Goal: Task Accomplishment & Management: Complete application form

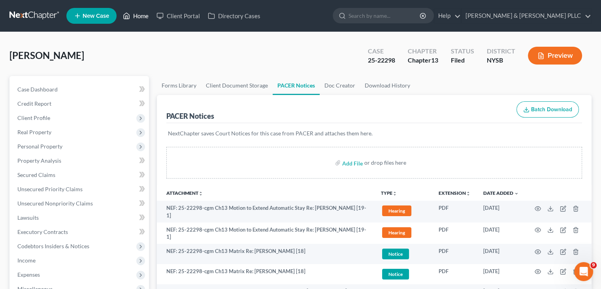
click at [145, 21] on link "Home" at bounding box center [136, 16] width 34 height 14
click at [142, 15] on link "Home" at bounding box center [136, 16] width 34 height 14
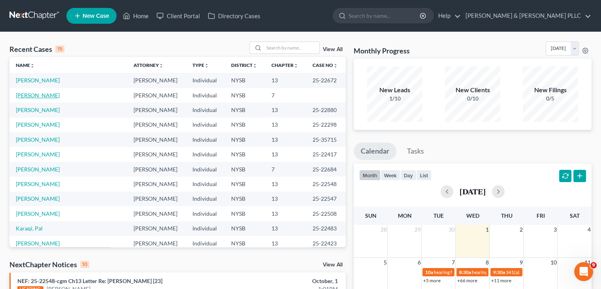
click at [40, 95] on link "[PERSON_NAME]" at bounding box center [38, 95] width 44 height 7
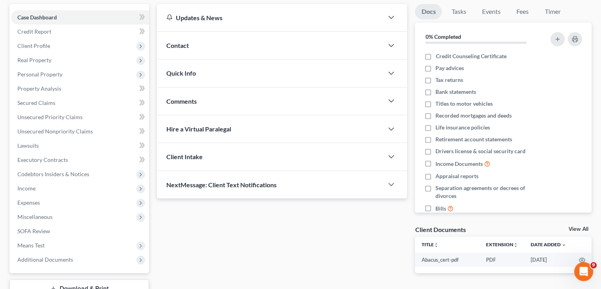
scroll to position [131, 0]
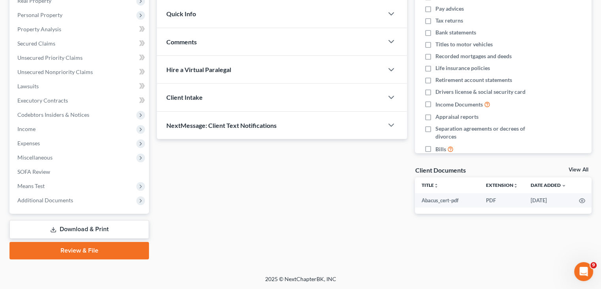
click at [108, 253] on link "Review & File" at bounding box center [79, 250] width 140 height 17
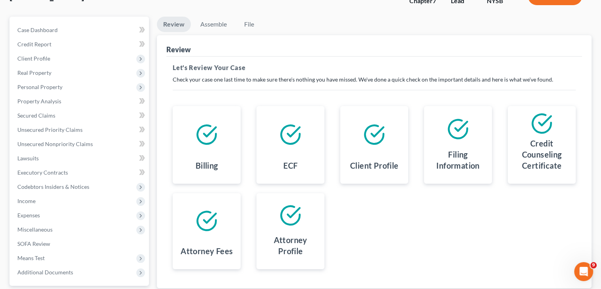
scroll to position [131, 0]
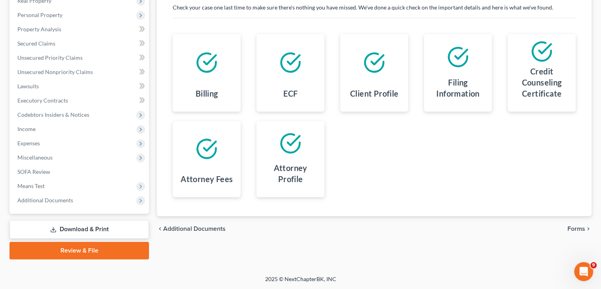
click at [575, 223] on div "chevron_left Additional Documents Forms chevron_right" at bounding box center [374, 228] width 435 height 25
click at [575, 227] on span "Forms" at bounding box center [577, 228] width 18 height 6
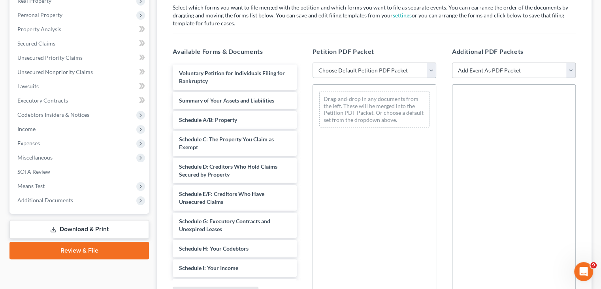
click at [434, 68] on select "Choose Default Petition PDF Packet Emergency Filing (Voluntary Petition and Cre…" at bounding box center [375, 70] width 124 height 16
select select "1"
click at [313, 62] on select "Choose Default Petition PDF Packet Emergency Filing (Voluntary Petition and Cre…" at bounding box center [375, 70] width 124 height 16
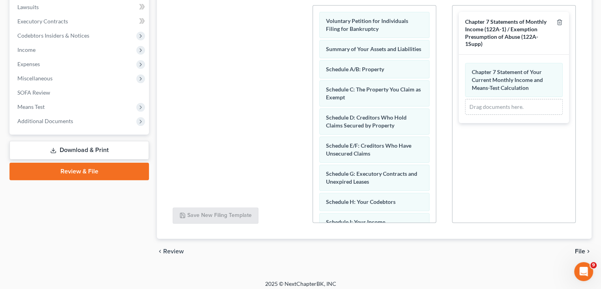
scroll to position [215, 0]
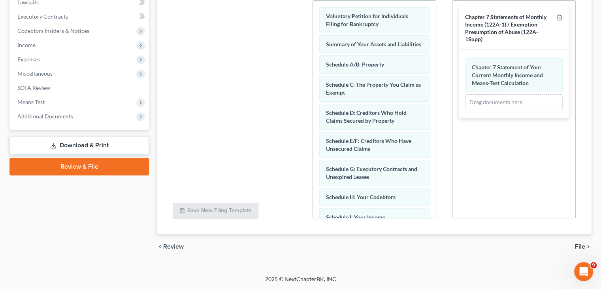
click at [578, 245] on span "File" at bounding box center [580, 246] width 10 height 6
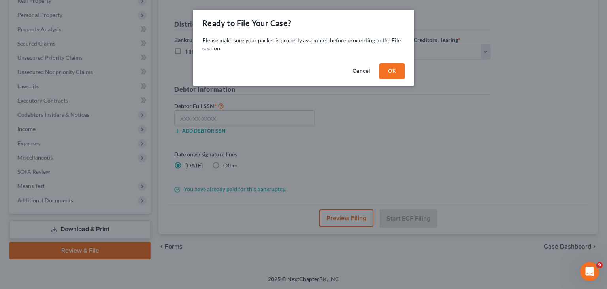
click at [398, 76] on button "OK" at bounding box center [392, 71] width 25 height 16
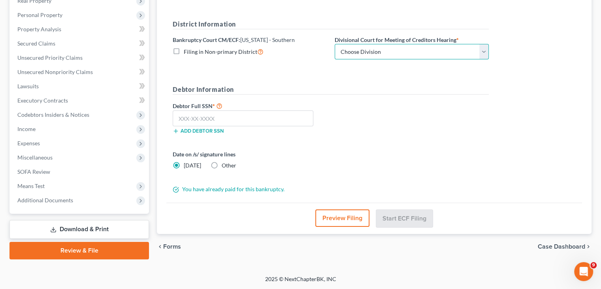
click at [485, 50] on select "Choose Division [GEOGRAPHIC_DATA] [GEOGRAPHIC_DATA] [GEOGRAPHIC_DATA]" at bounding box center [412, 52] width 154 height 16
select select "2"
click at [335, 44] on select "Choose Division [GEOGRAPHIC_DATA] [GEOGRAPHIC_DATA] [GEOGRAPHIC_DATA]" at bounding box center [412, 52] width 154 height 16
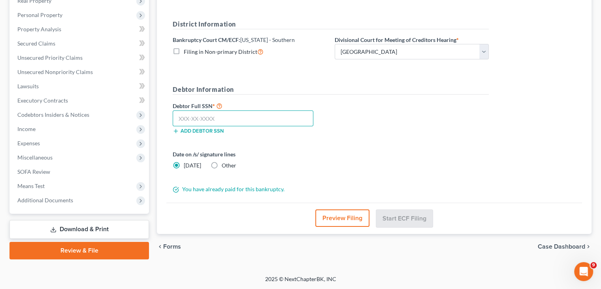
click at [226, 121] on input "text" at bounding box center [243, 118] width 141 height 16
type input "080-36-8382"
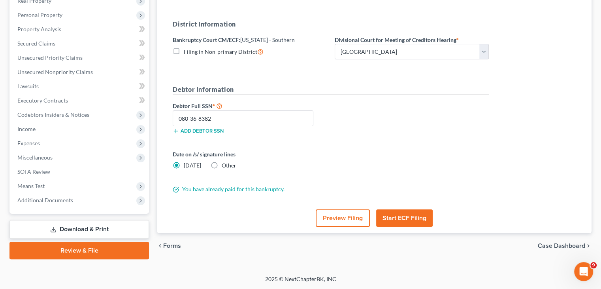
click at [332, 217] on button "Preview Filing" at bounding box center [343, 217] width 54 height 17
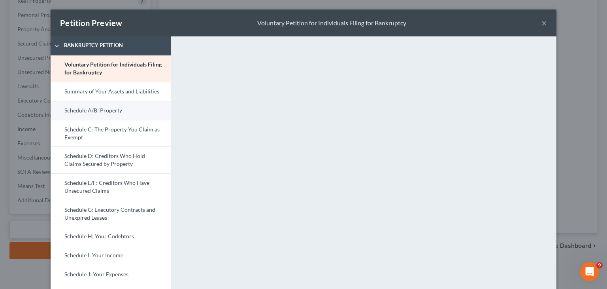
click at [123, 108] on link "Schedule A/B: Property" at bounding box center [111, 110] width 121 height 19
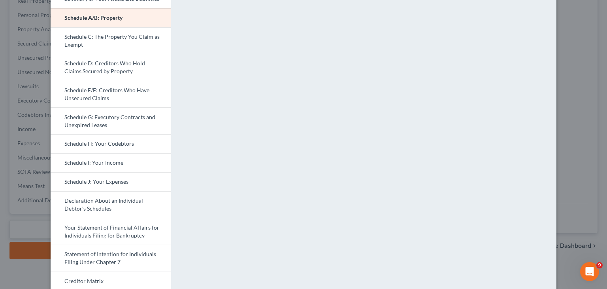
scroll to position [79, 0]
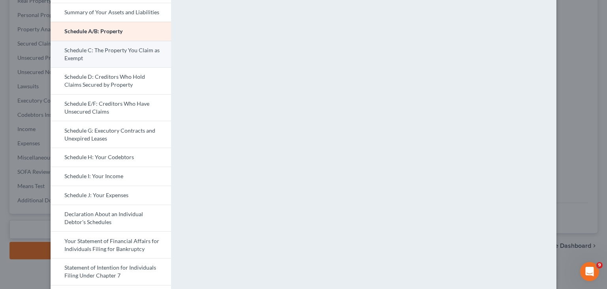
click at [134, 51] on link "Schedule C: The Property You Claim as Exempt" at bounding box center [111, 54] width 121 height 27
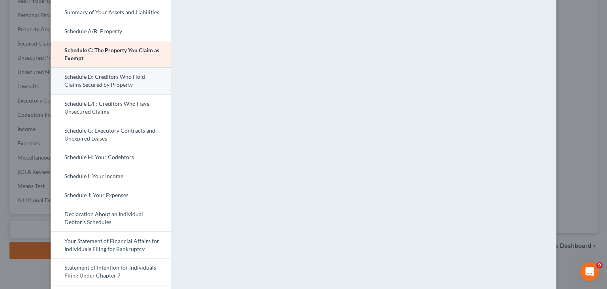
click at [132, 84] on link "Schedule D: Creditors Who Hold Claims Secured by Property" at bounding box center [111, 80] width 121 height 27
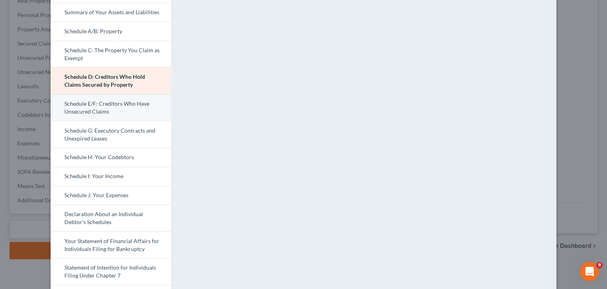
click at [113, 106] on link "Schedule E/F: Creditors Who Have Unsecured Claims" at bounding box center [111, 107] width 121 height 27
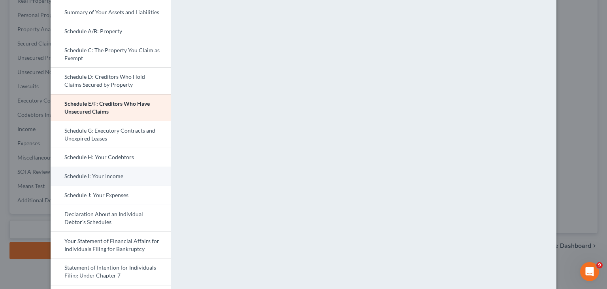
click at [111, 174] on link "Schedule I: Your Income" at bounding box center [111, 175] width 121 height 19
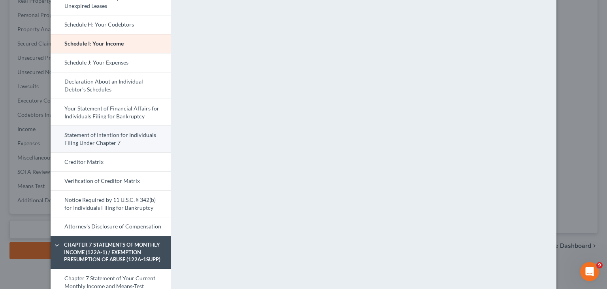
scroll to position [173, 0]
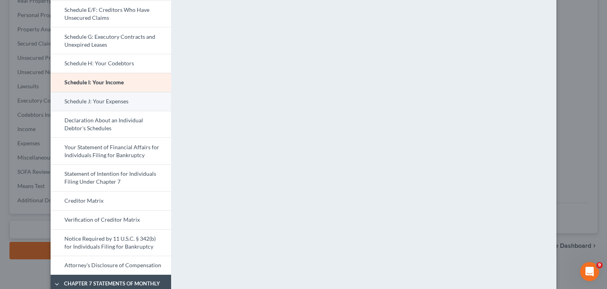
click at [97, 101] on link "Schedule J: Your Expenses" at bounding box center [111, 101] width 121 height 19
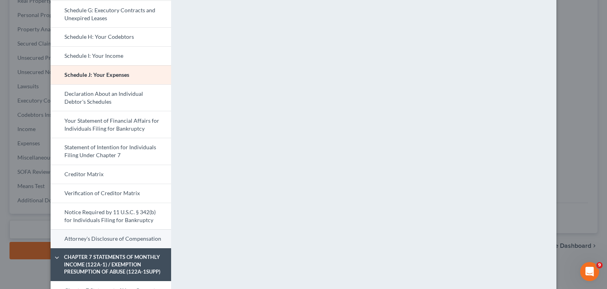
scroll to position [212, 0]
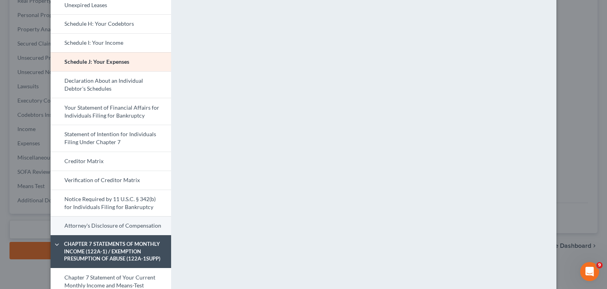
click at [89, 227] on link "Attorney's Disclosure of Compensation" at bounding box center [111, 225] width 121 height 19
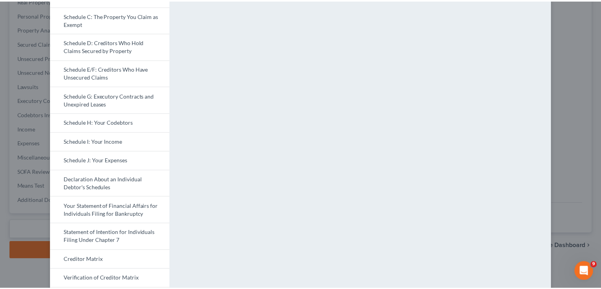
scroll to position [0, 0]
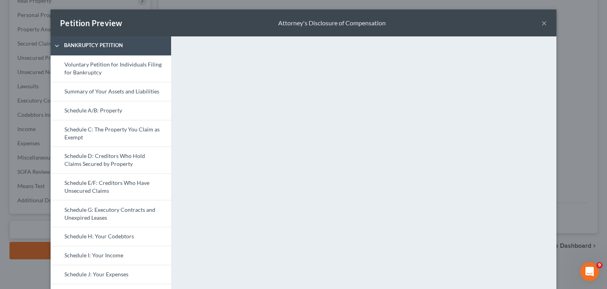
click at [542, 23] on button "×" at bounding box center [545, 22] width 6 height 9
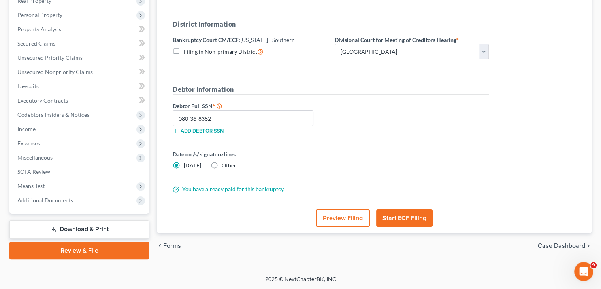
click at [393, 221] on button "Start ECF Filing" at bounding box center [404, 217] width 57 height 17
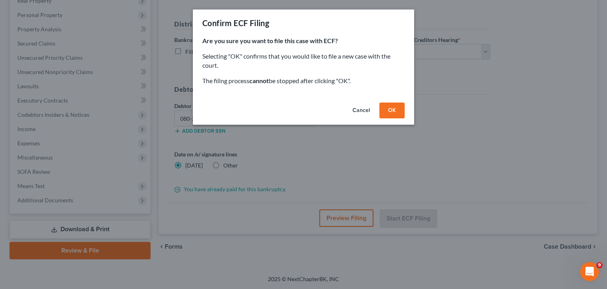
click at [361, 109] on button "Cancel" at bounding box center [361, 110] width 30 height 16
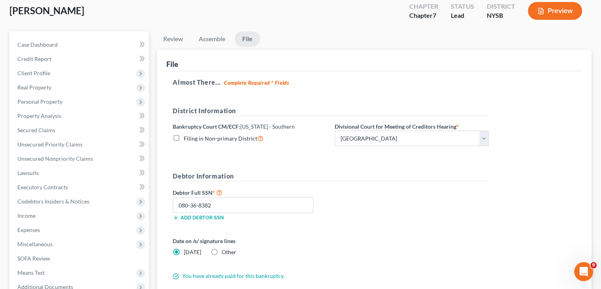
scroll to position [131, 0]
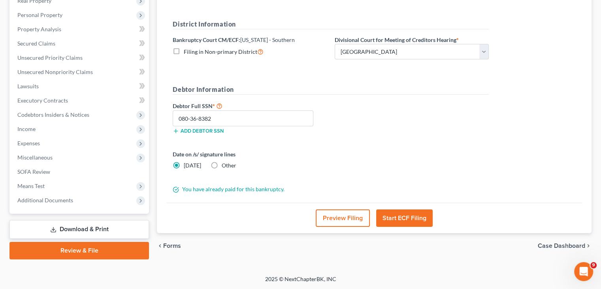
click at [409, 219] on button "Start ECF Filing" at bounding box center [404, 217] width 57 height 17
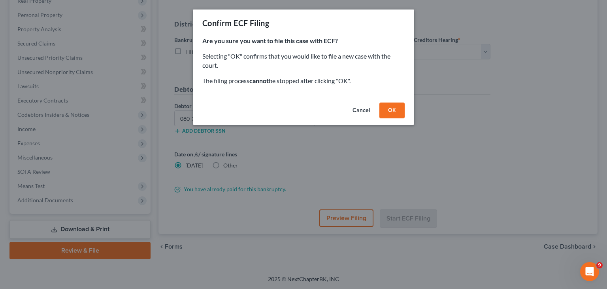
click at [395, 110] on button "OK" at bounding box center [392, 110] width 25 height 16
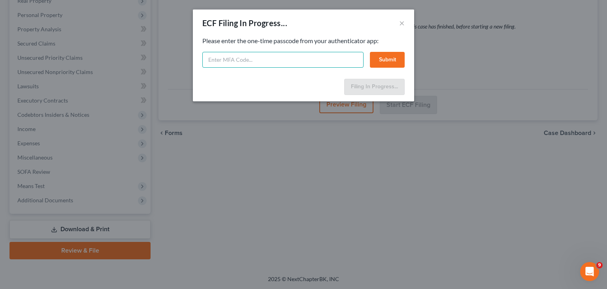
click at [206, 57] on input "text" at bounding box center [282, 60] width 161 height 16
type input "577457"
click at [378, 60] on button "Submit" at bounding box center [387, 60] width 35 height 16
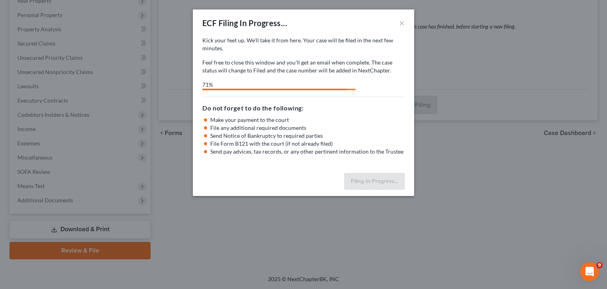
select select "2"
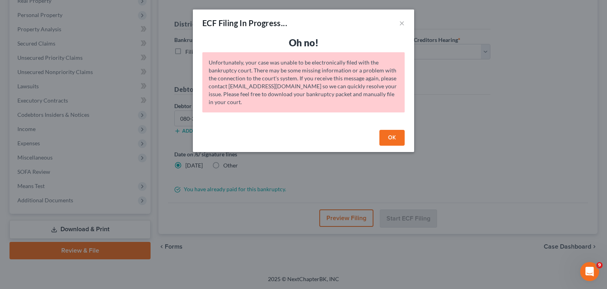
click at [391, 142] on button "OK" at bounding box center [392, 138] width 25 height 16
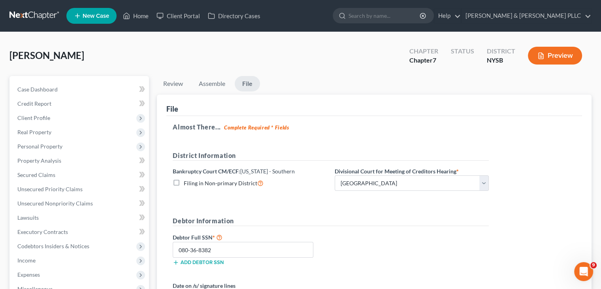
scroll to position [0, 0]
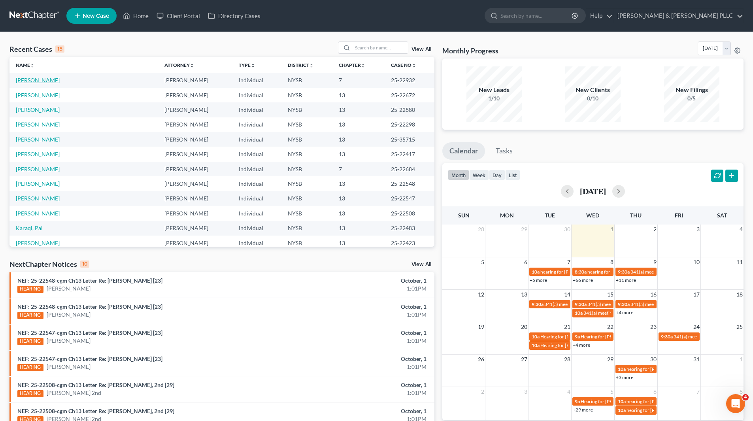
click at [46, 78] on link "[PERSON_NAME]" at bounding box center [38, 80] width 44 height 7
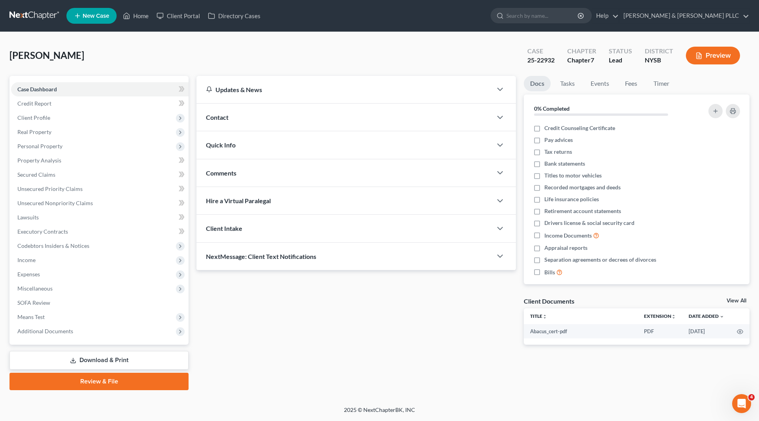
click at [122, 361] on link "Download & Print" at bounding box center [98, 360] width 179 height 19
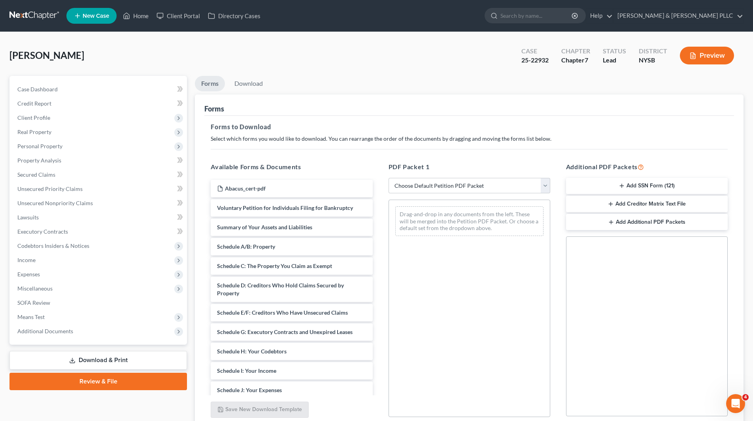
click at [621, 202] on button "Add Creditor Matrix Text File" at bounding box center [647, 204] width 162 height 17
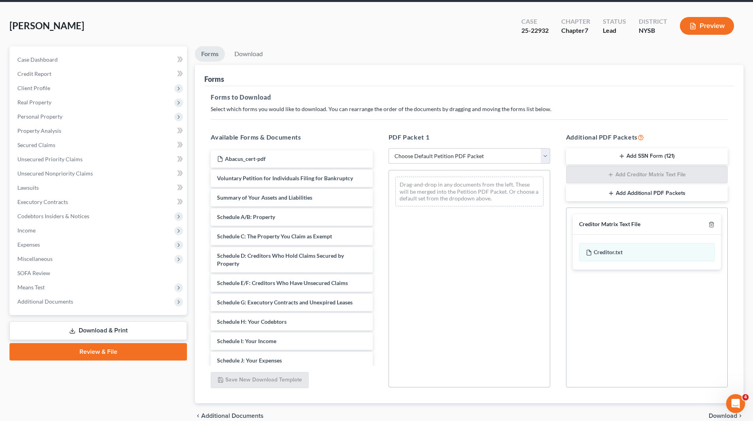
scroll to position [67, 0]
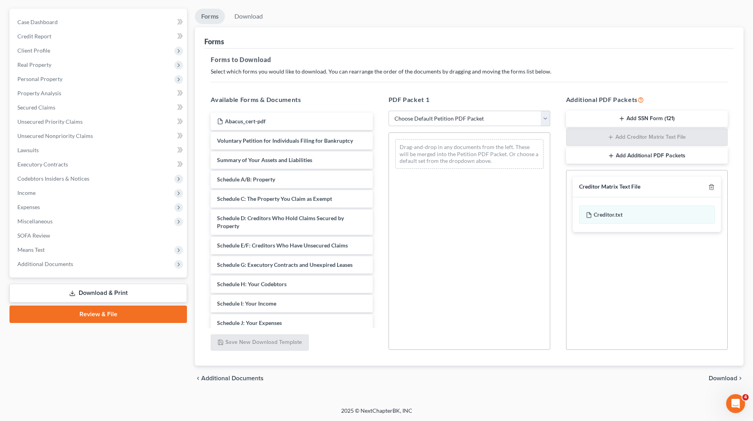
click at [725, 375] on span "Download" at bounding box center [723, 378] width 28 height 6
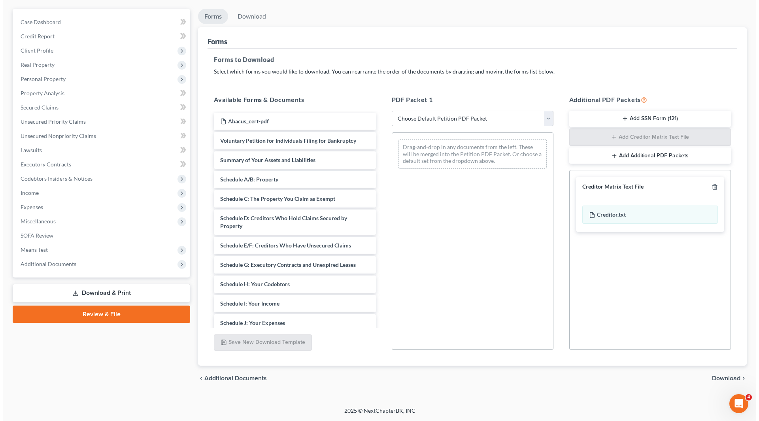
scroll to position [0, 0]
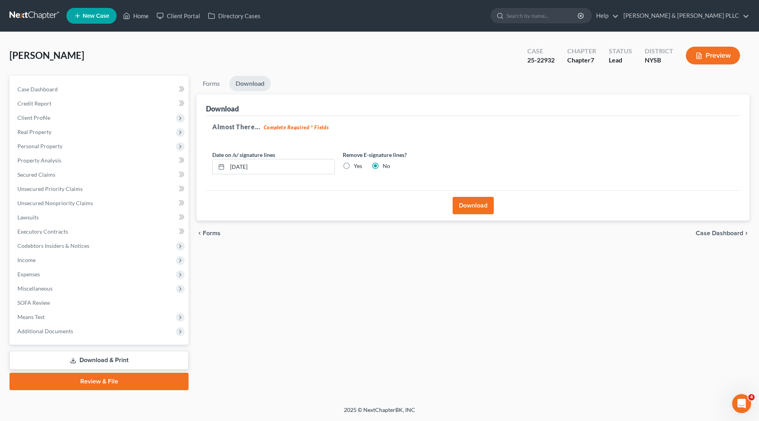
click at [470, 206] on button "Download" at bounding box center [473, 205] width 41 height 17
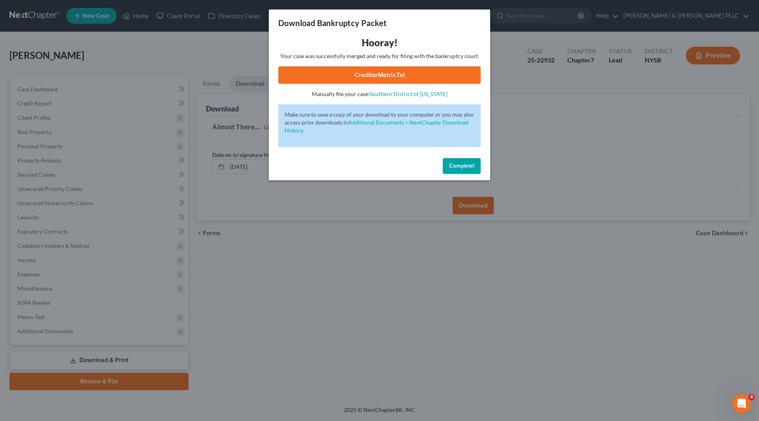
click at [398, 76] on link "CreditorMatrix.txt" at bounding box center [379, 74] width 202 height 17
click at [468, 167] on span "Complete!" at bounding box center [461, 165] width 25 height 7
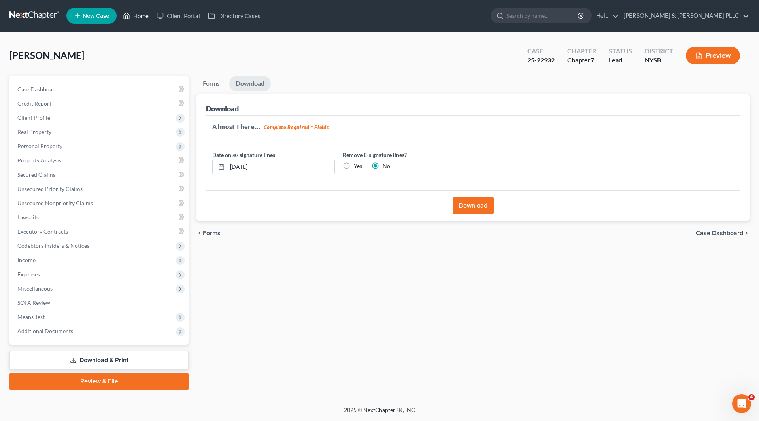
click at [139, 13] on link "Home" at bounding box center [136, 16] width 34 height 14
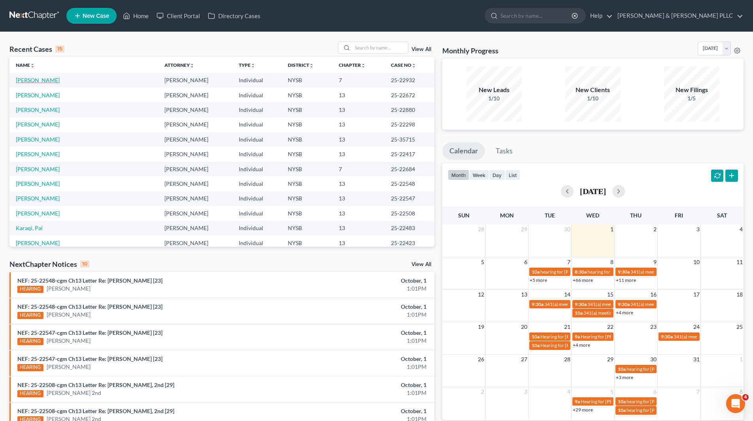
click at [44, 80] on link "[PERSON_NAME]" at bounding box center [38, 80] width 44 height 7
